Goal: Check status: Check status

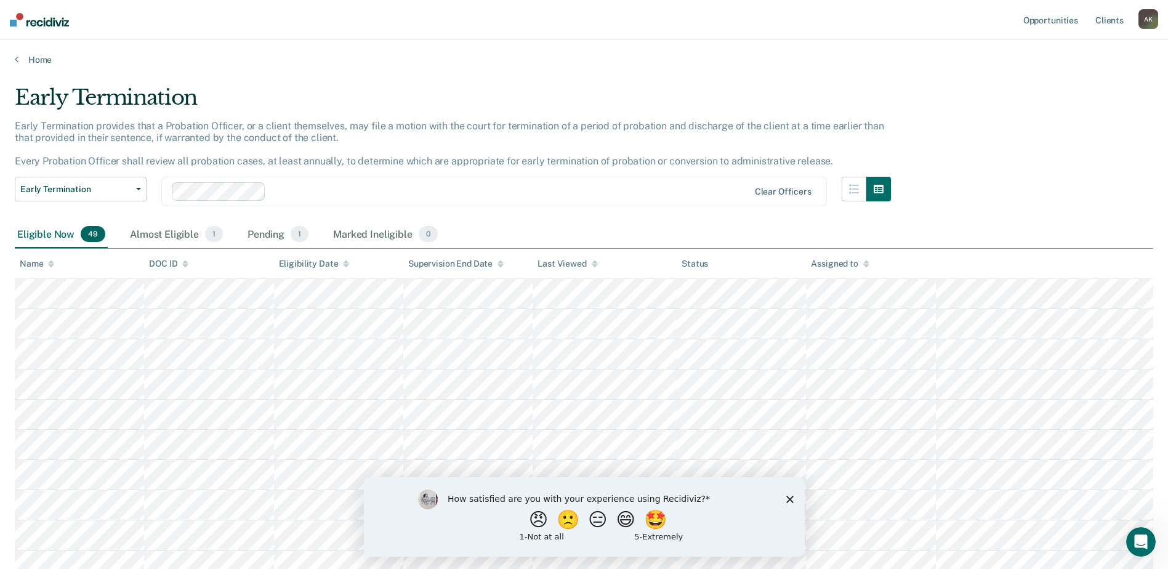
drag, startPoint x: 788, startPoint y: 499, endPoint x: 789, endPoint y: 478, distance: 20.9
click at [788, 499] on polygon "Close survey" at bounding box center [789, 498] width 7 height 7
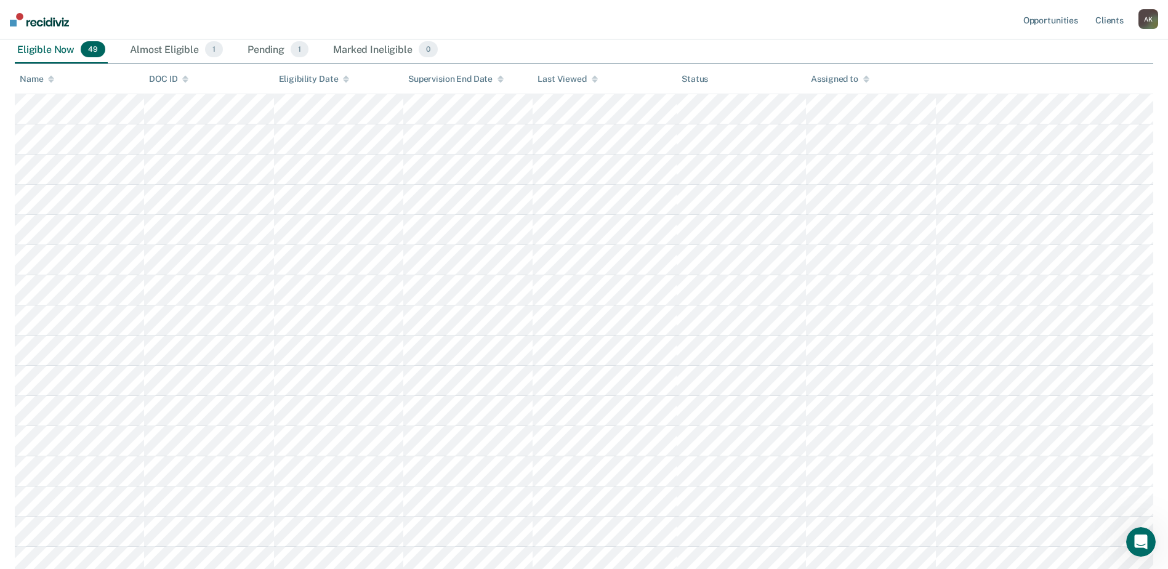
scroll to position [123, 0]
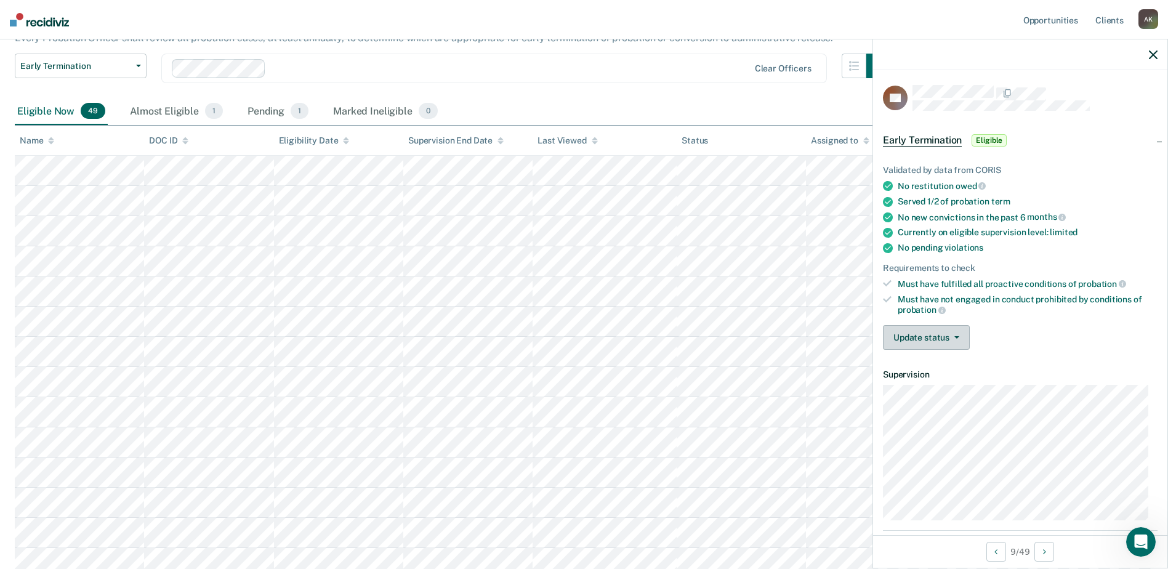
click at [927, 325] on button "Update status" at bounding box center [926, 337] width 87 height 25
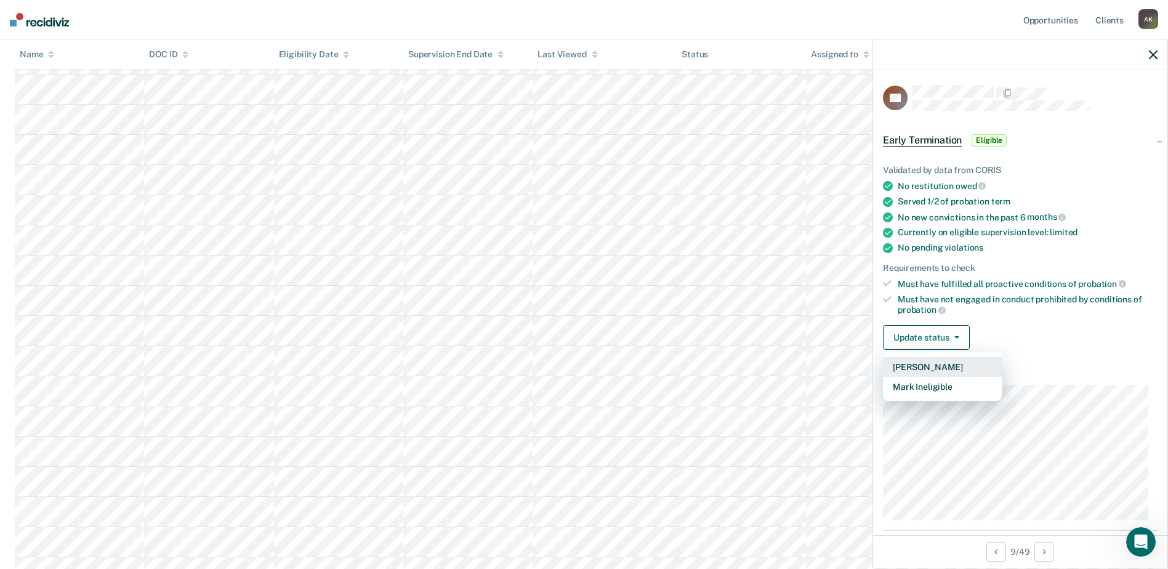
scroll to position [0, 0]
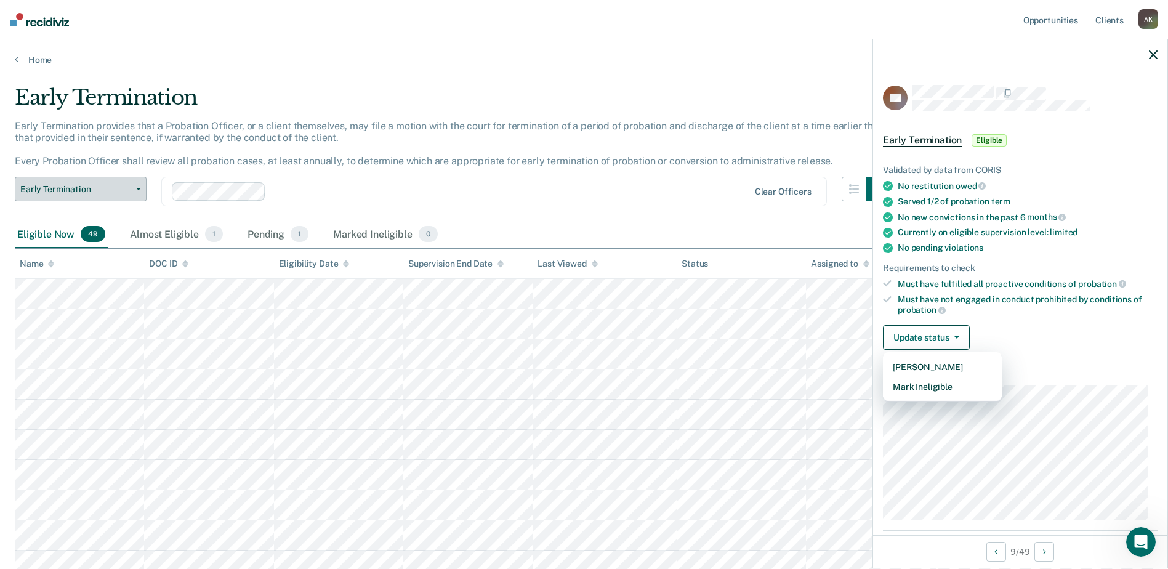
click at [61, 195] on button "Early Termination" at bounding box center [81, 189] width 132 height 25
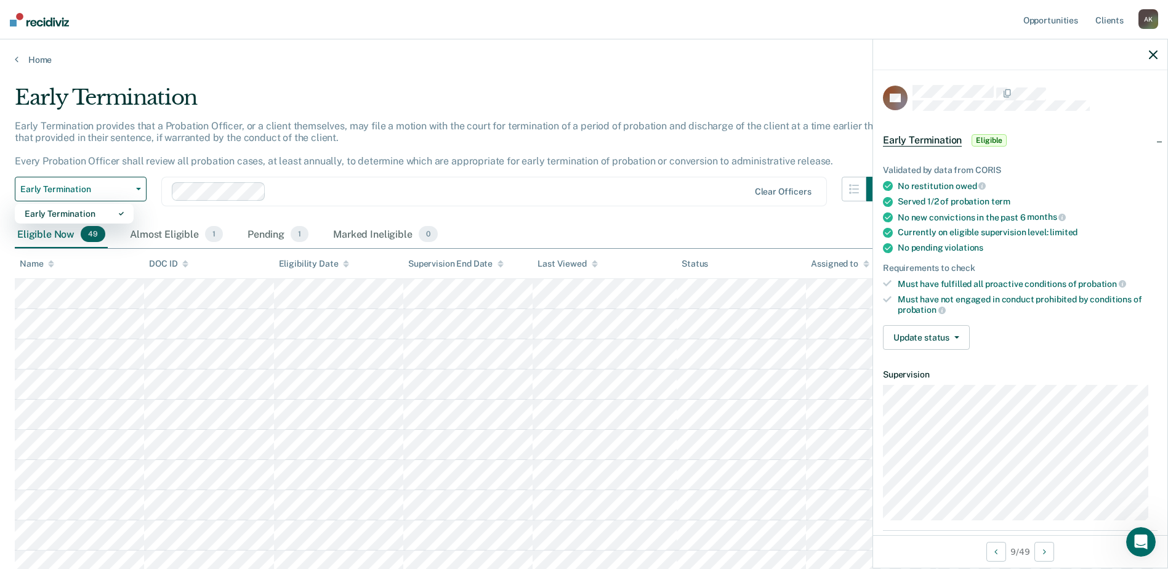
click at [402, 200] on div at bounding box center [461, 191] width 578 height 18
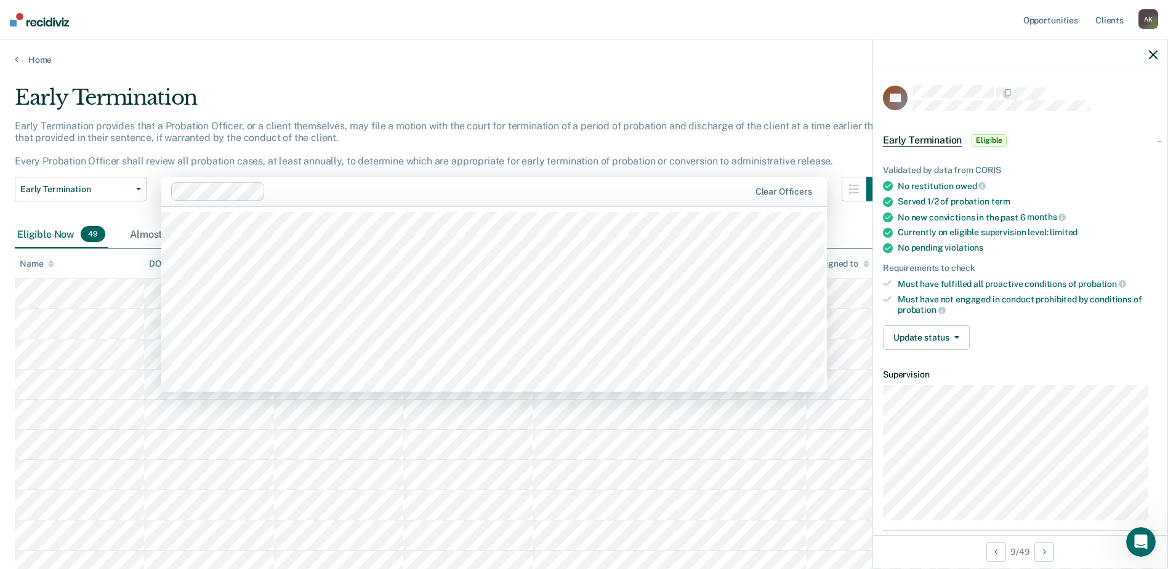
click at [350, 151] on div "Early Termination provides that a Probation Officer, or a client themselves, ma…" at bounding box center [453, 148] width 876 height 57
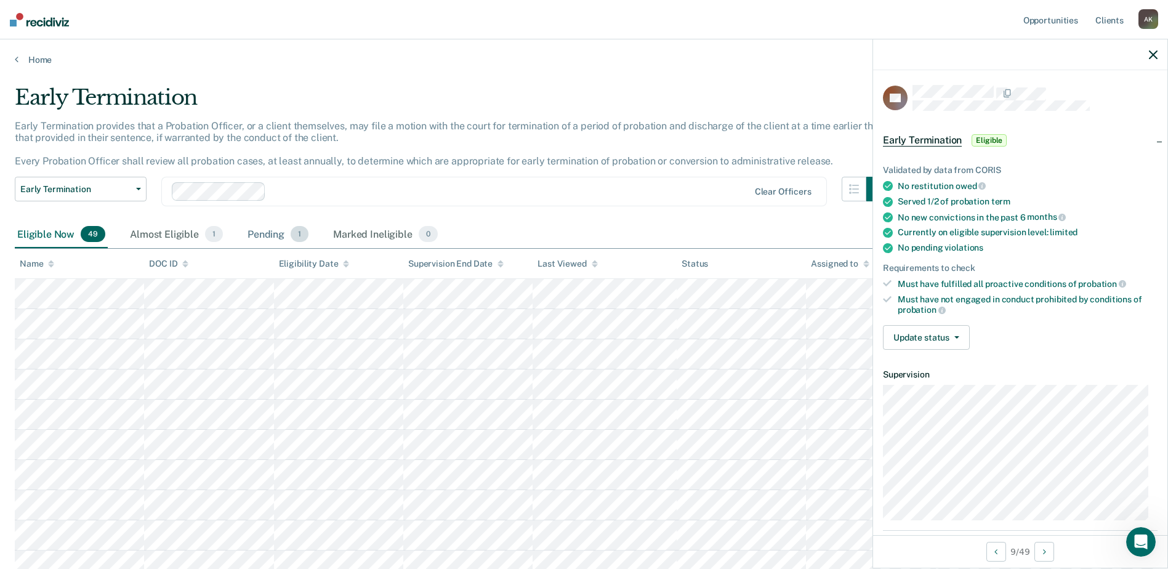
click at [284, 224] on div "Pending 1" at bounding box center [278, 234] width 66 height 27
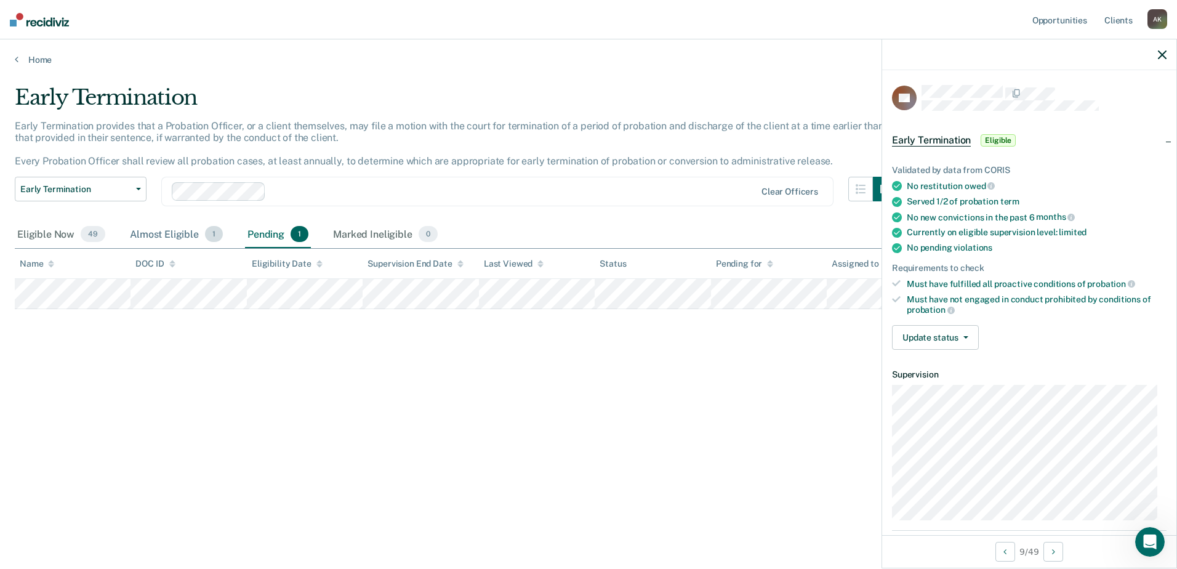
click at [182, 238] on div "Almost Eligible 1" at bounding box center [176, 234] width 98 height 27
click at [376, 229] on div "Marked Ineligible 0" at bounding box center [386, 234] width 110 height 27
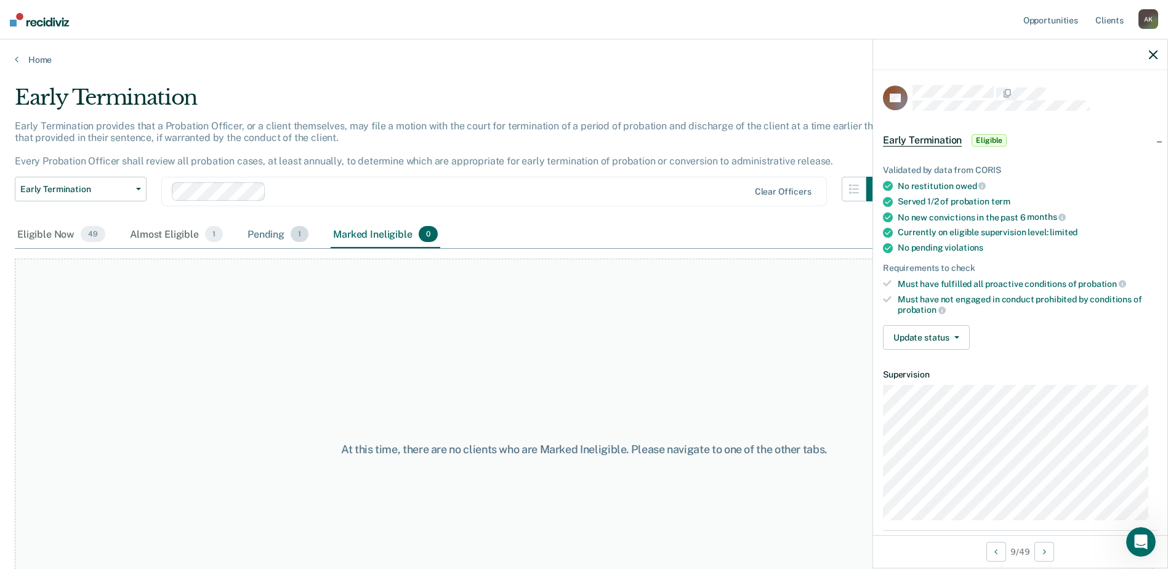
click at [265, 244] on div "Pending 1" at bounding box center [278, 234] width 66 height 27
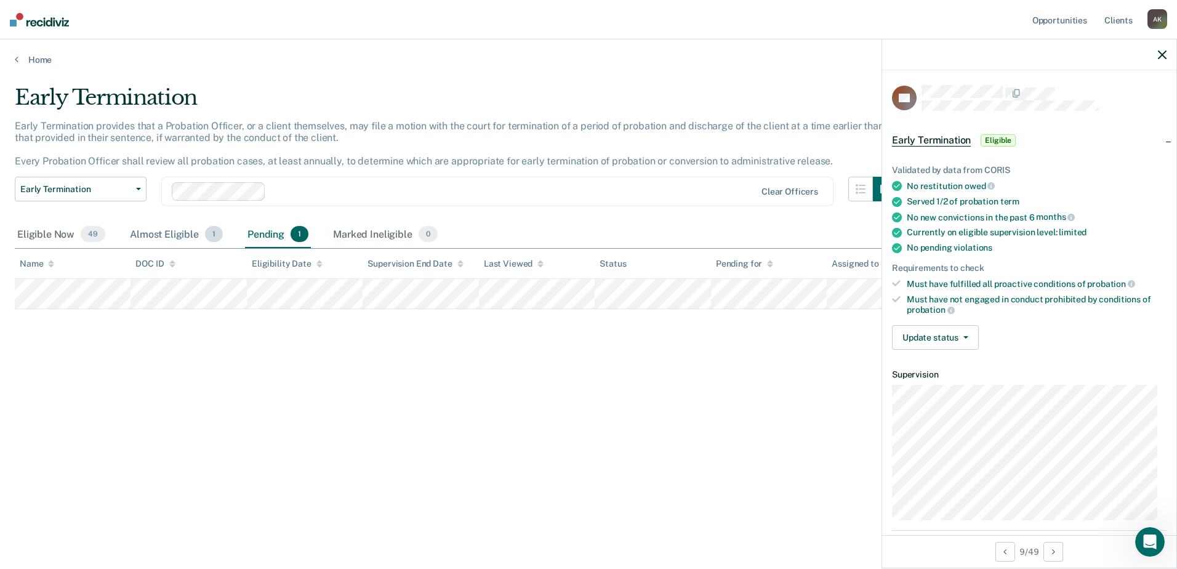
click at [161, 240] on div "Almost Eligible 1" at bounding box center [176, 234] width 98 height 27
click at [53, 232] on div "Eligible Now 49" at bounding box center [61, 234] width 93 height 27
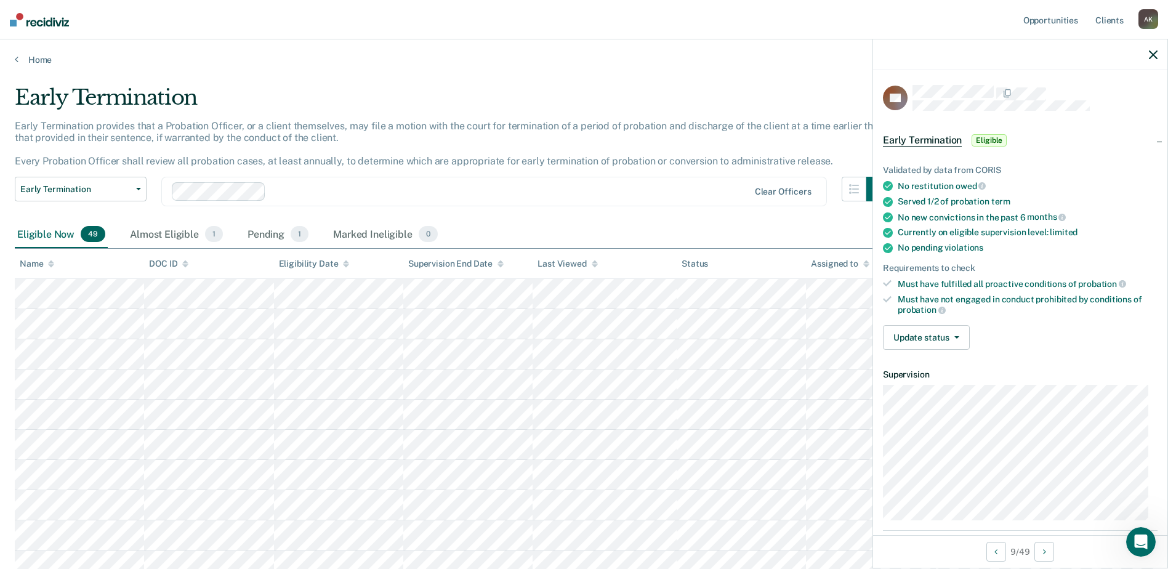
click at [1155, 46] on div at bounding box center [1020, 54] width 294 height 31
click at [1150, 57] on icon "button" at bounding box center [1153, 54] width 9 height 9
